Goal: Manage account settings

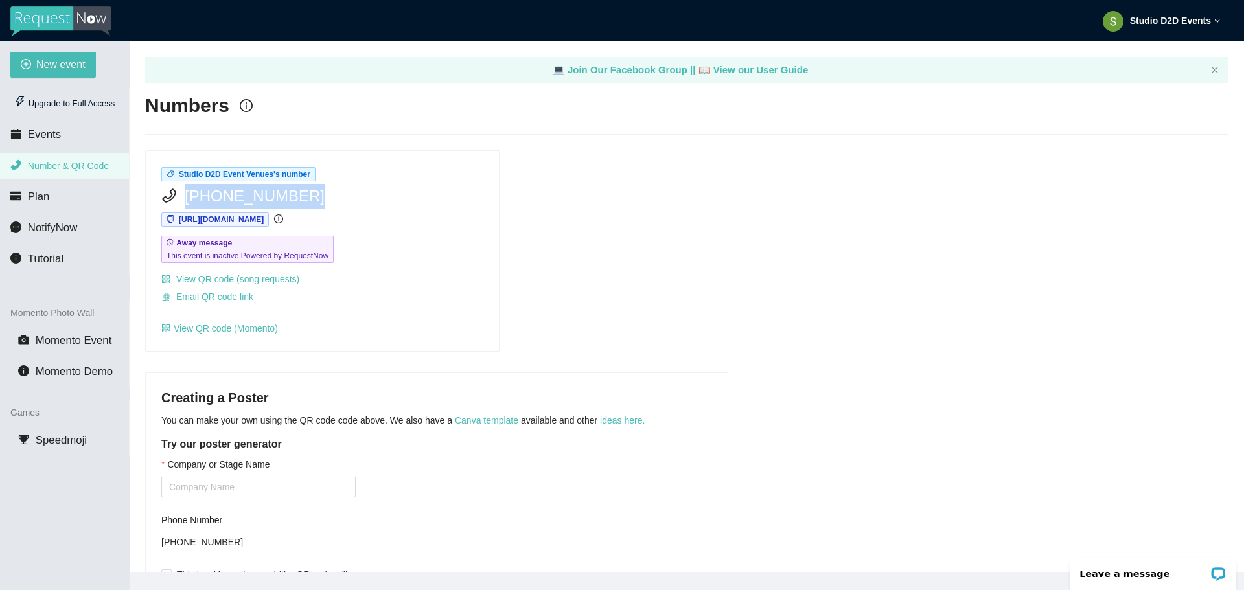
drag, startPoint x: 288, startPoint y: 193, endPoint x: 187, endPoint y: 194, distance: 101.1
click at [187, 194] on span "[PHONE_NUMBER]" at bounding box center [255, 196] width 140 height 25
copy span "[PHONE_NUMBER]"
click at [246, 277] on link "View QR code (song requests)" at bounding box center [230, 279] width 138 height 10
click at [1155, 21] on strong "Studio D2D Events" at bounding box center [1170, 21] width 81 height 10
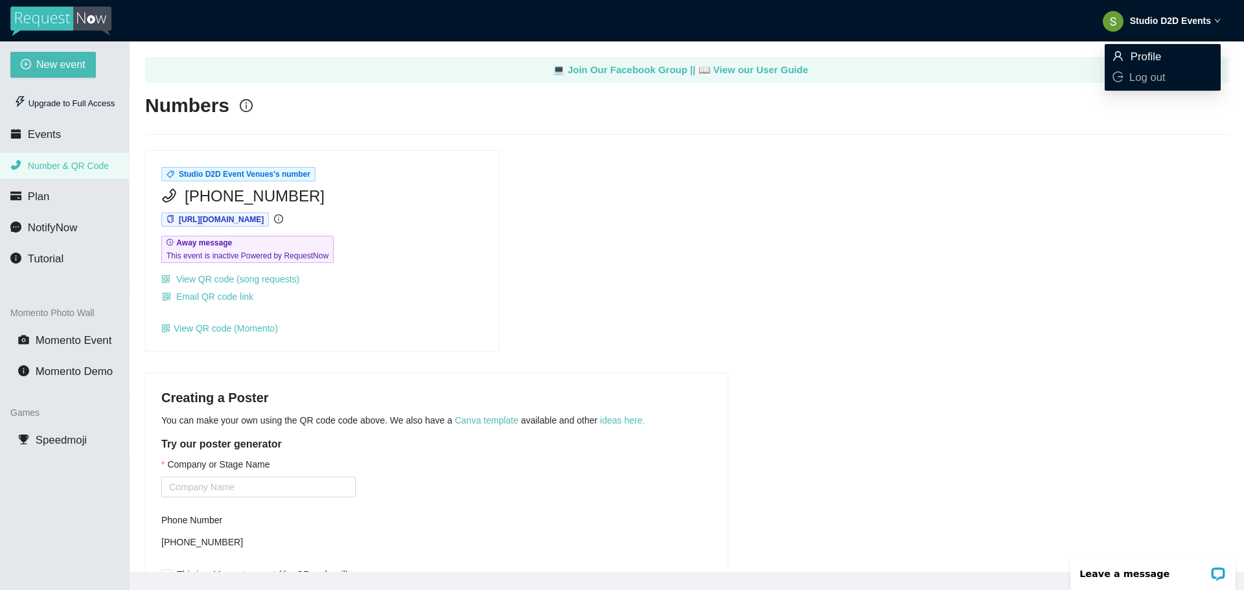
click at [1149, 55] on span "Profile" at bounding box center [1146, 57] width 31 height 12
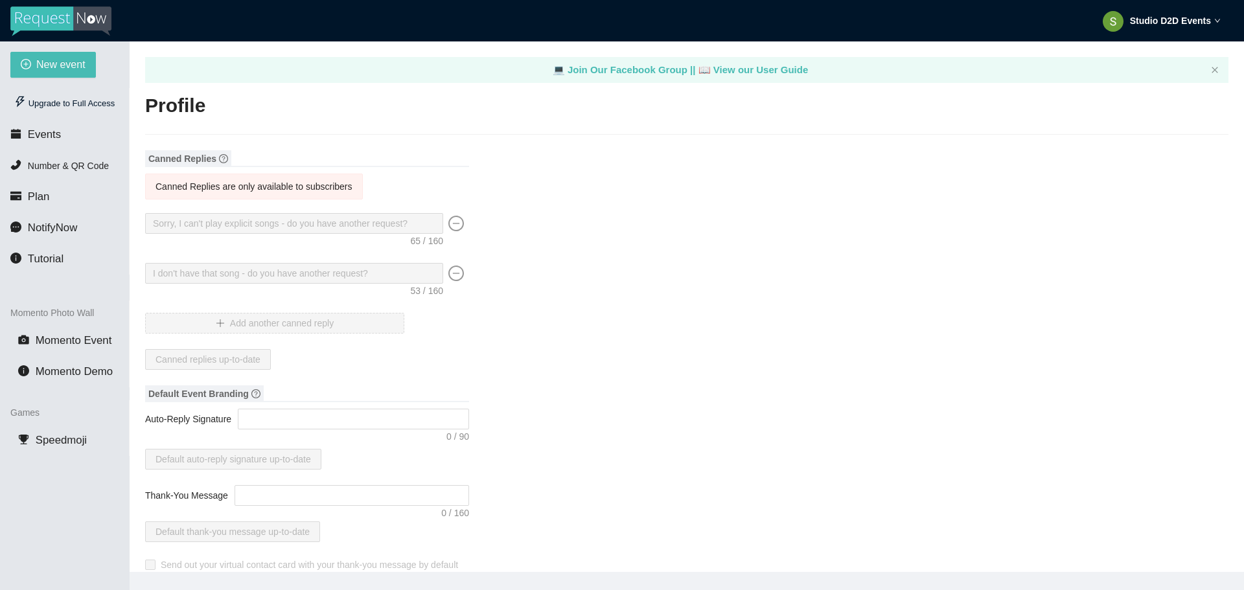
type textarea "[URL][DOMAIN_NAME]"
type input "Studio D2D"
type input "Events"
type input "Studio D2D Event Venues"
type input "DJ"
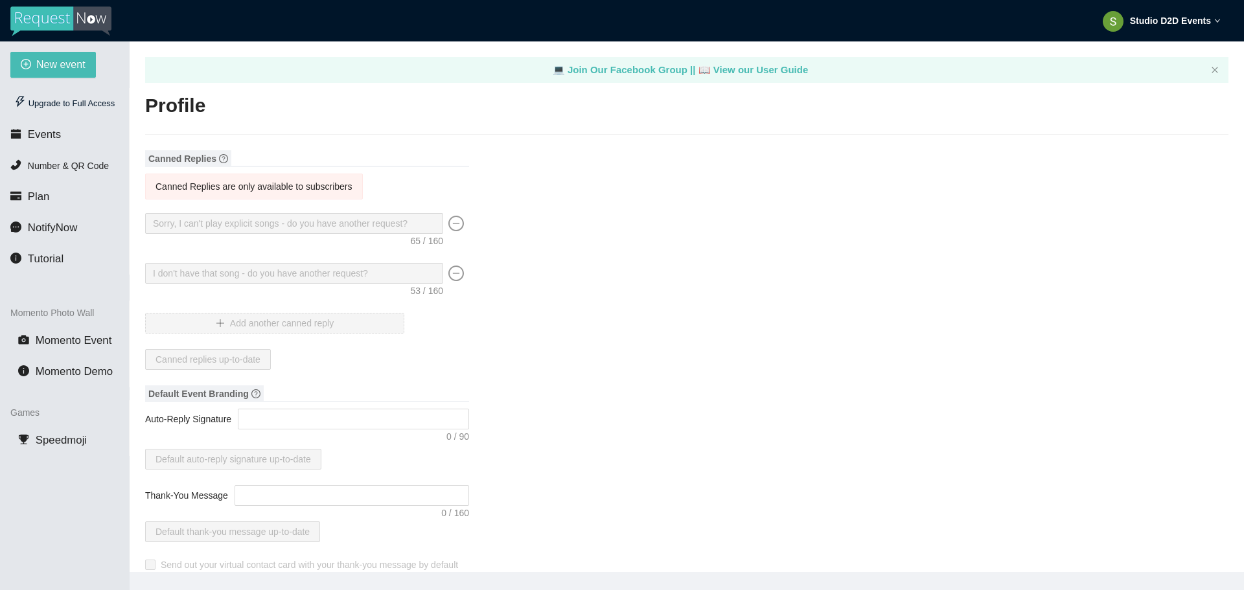
type input "[PHONE_NUMBER]"
type input "[EMAIL_ADDRESS][DOMAIN_NAME]"
click at [39, 196] on span "Plan" at bounding box center [39, 196] width 22 height 12
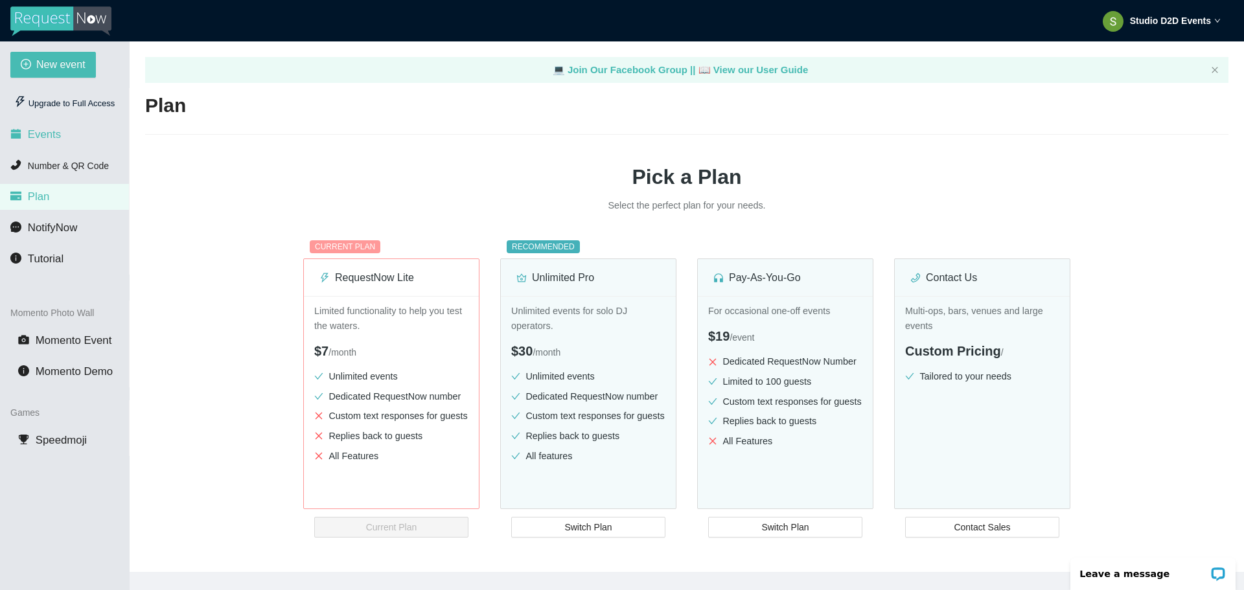
click at [34, 135] on span "Events" at bounding box center [44, 134] width 33 height 12
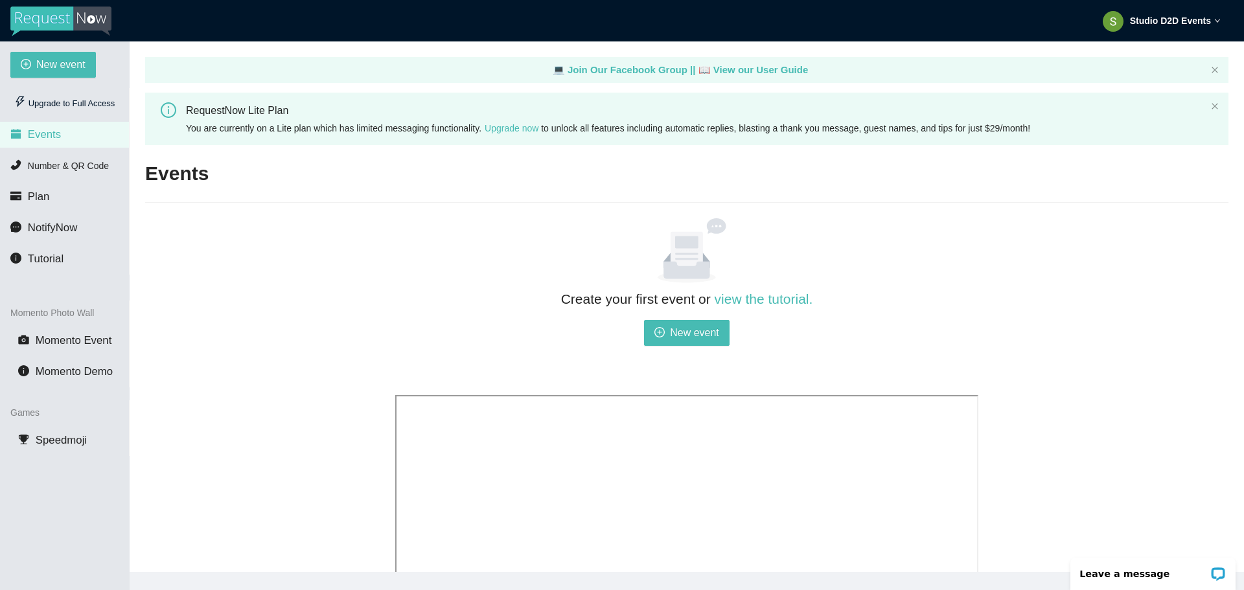
click at [1189, 20] on strong "Studio D2D Events" at bounding box center [1170, 21] width 81 height 10
